Goal: Information Seeking & Learning: Learn about a topic

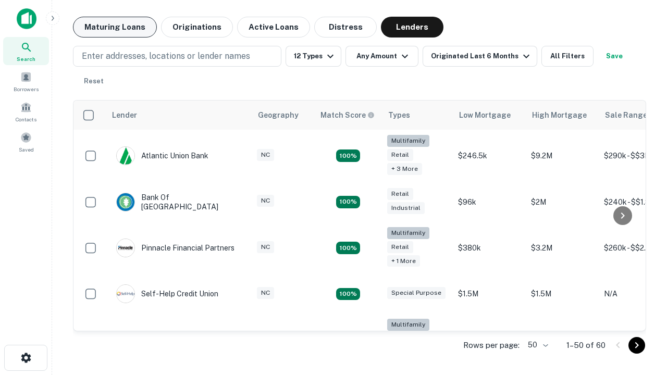
click at [115, 27] on button "Maturing Loans" at bounding box center [115, 27] width 84 height 21
